Goal: Task Accomplishment & Management: Complete application form

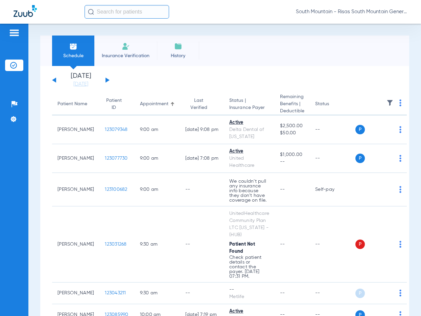
click at [232, 56] on div "Schedule Insurance Verification History Last Appt. Sync Time: [DATE] - 10:29 AM" at bounding box center [224, 50] width 369 height 30
click at [125, 55] on span "Insurance Verification" at bounding box center [125, 55] width 52 height 7
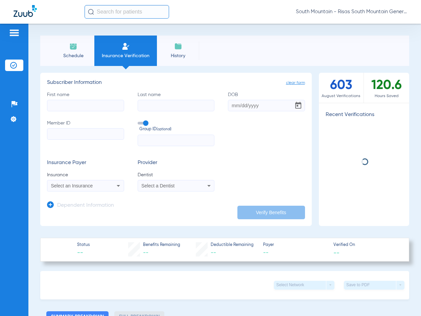
click at [105, 103] on input "First name" at bounding box center [85, 105] width 77 height 11
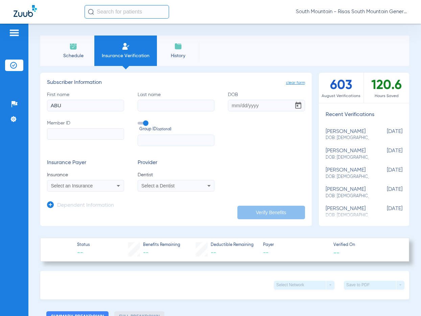
type input "ABU"
type input "[PERSON_NAME]"
drag, startPoint x: 232, startPoint y: 106, endPoint x: 226, endPoint y: 106, distance: 5.4
click at [232, 106] on input "DOB" at bounding box center [266, 105] width 77 height 11
type input "[DATE]"
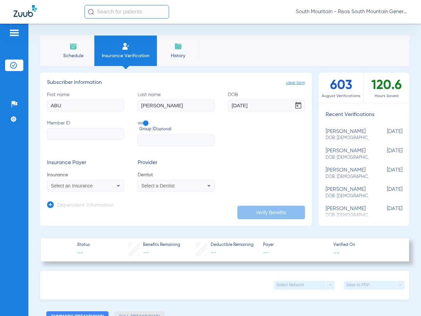
click at [104, 132] on input "Member ID" at bounding box center [85, 133] width 77 height 11
type input "600617549"
click at [246, 179] on div "Insurance Payer Insurance Select an Insurance Provider Dentist Select a Dentist" at bounding box center [176, 176] width 258 height 32
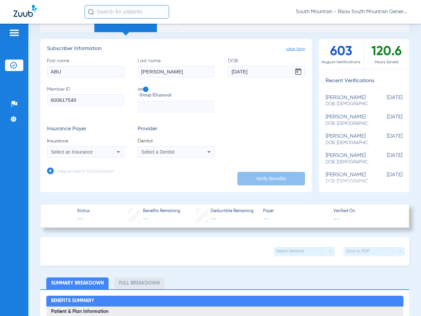
click at [202, 180] on app-manual-verification-form "clear form Subscriber Information First name ABU Last name [PERSON_NAME] [DEMOG…" at bounding box center [175, 115] width 271 height 153
click at [107, 155] on div "Select an Insurance" at bounding box center [85, 152] width 76 height 8
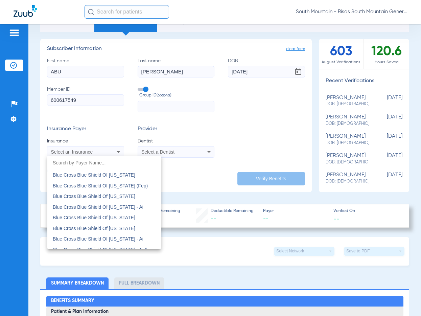
scroll to position [811, 0]
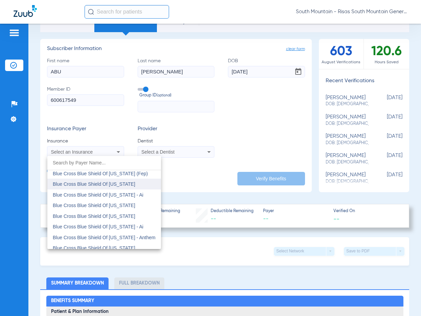
click at [122, 186] on span "Blue Cross Blue Shield Of [US_STATE]" at bounding box center [94, 183] width 82 height 5
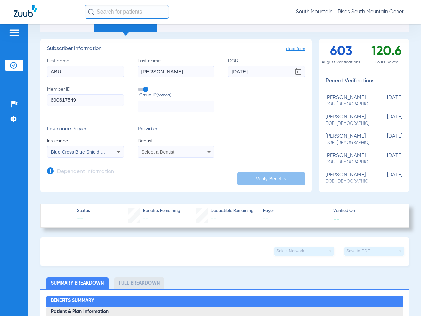
click at [156, 152] on span "Select a Dentist" at bounding box center [157, 151] width 33 height 5
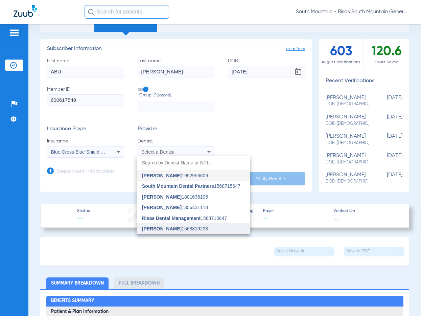
click at [167, 225] on mat-option "[PERSON_NAME] 1568819233" at bounding box center [194, 228] width 114 height 11
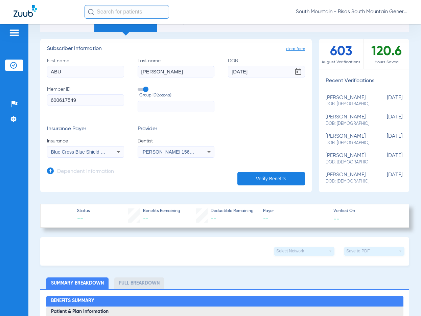
click at [236, 162] on app-dependent-form "Dependent Information" at bounding box center [176, 169] width 258 height 23
click at [246, 172] on button "Verify Benefits" at bounding box center [271, 179] width 68 height 14
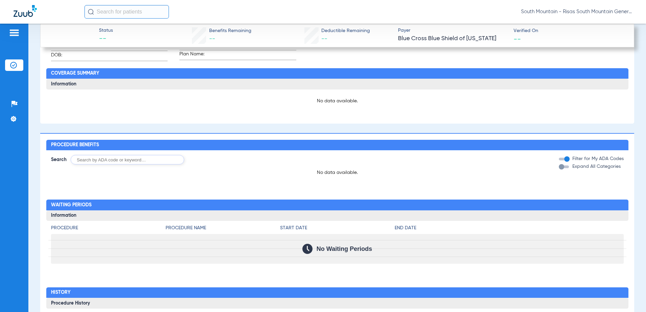
scroll to position [66, 0]
